Goal: Information Seeking & Learning: Learn about a topic

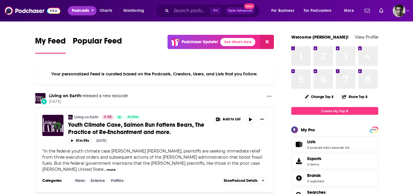
click at [78, 12] on span "Podcasts" at bounding box center [80, 11] width 17 height 8
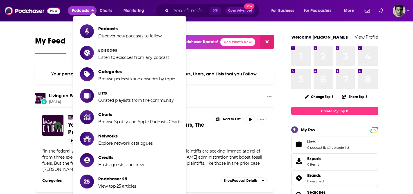
click at [78, 12] on span "Podcasts" at bounding box center [80, 11] width 17 height 8
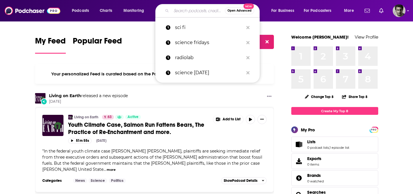
click at [177, 12] on input "Search podcasts, credits, & more..." at bounding box center [198, 10] width 54 height 9
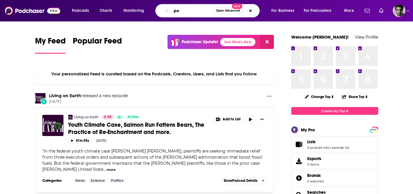
type input "p"
type input "spacegal"
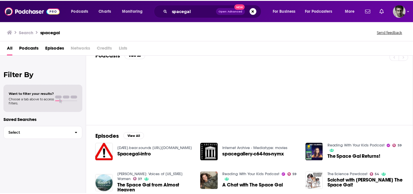
scroll to position [48, 0]
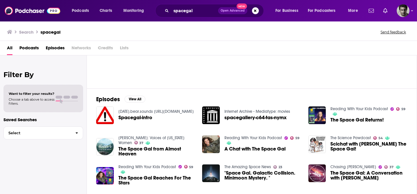
click at [353, 119] on span "The Space Gal Returns!" at bounding box center [356, 119] width 53 height 5
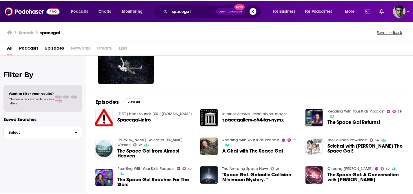
scroll to position [48, 0]
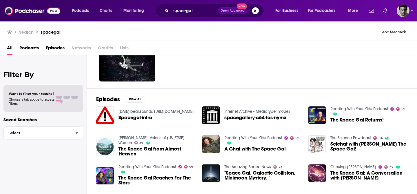
click at [244, 174] on span ""Space Gal. Galactic Collision. Minimoon Mystery. "" at bounding box center [262, 175] width 77 height 10
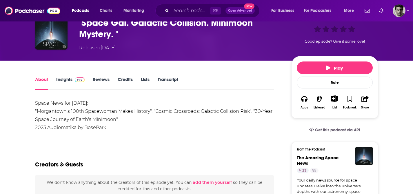
scroll to position [61, 0]
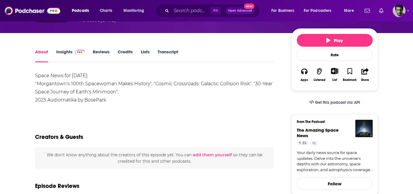
click at [67, 53] on link "Insights" at bounding box center [70, 55] width 29 height 13
